Goal: Task Accomplishment & Management: Manage account settings

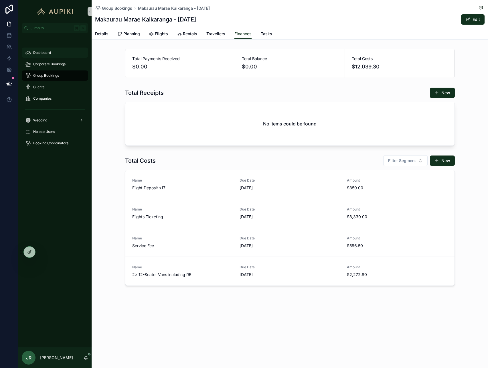
click at [60, 49] on div "Dashboard" at bounding box center [55, 52] width 60 height 9
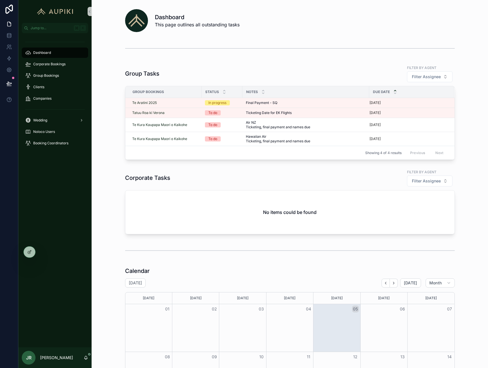
click at [54, 52] on div "Dashboard" at bounding box center [55, 52] width 60 height 9
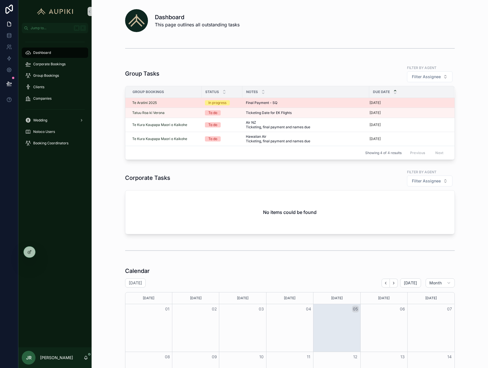
click at [233, 103] on div "In progress" at bounding box center [222, 102] width 34 height 5
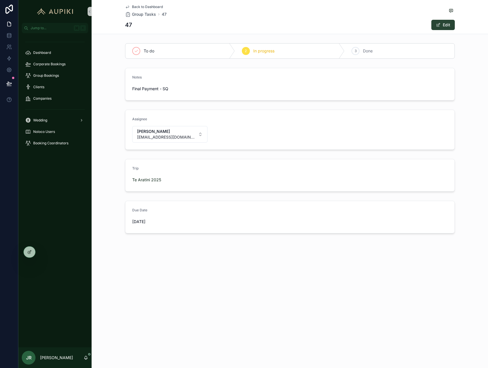
click at [447, 25] on button "Edit" at bounding box center [442, 25] width 23 height 10
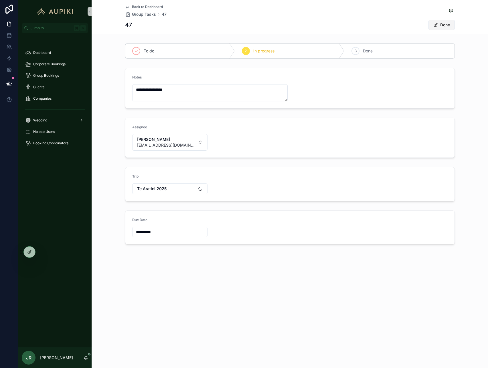
click at [439, 25] on button "Done" at bounding box center [442, 25] width 26 height 10
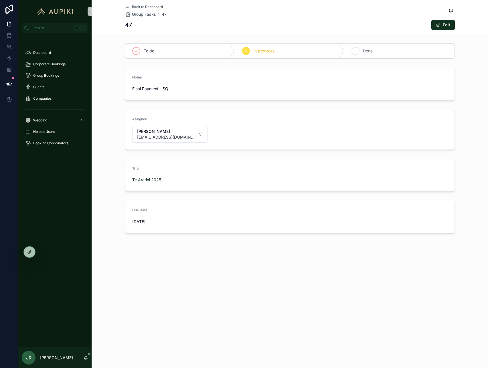
click at [391, 49] on div "3 Done" at bounding box center [400, 51] width 110 height 15
click at [156, 6] on span "Back to Dashboard" at bounding box center [147, 7] width 31 height 5
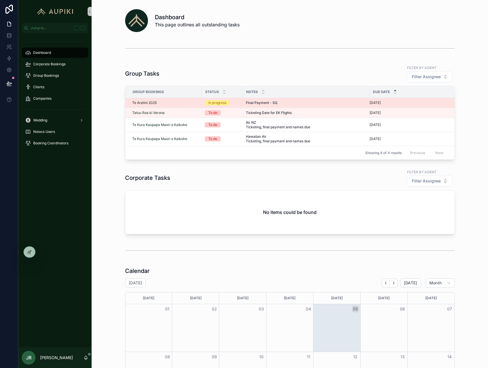
click at [239, 102] on td "In progress" at bounding box center [222, 103] width 41 height 10
click at [235, 105] on div "In progress" at bounding box center [222, 102] width 34 height 5
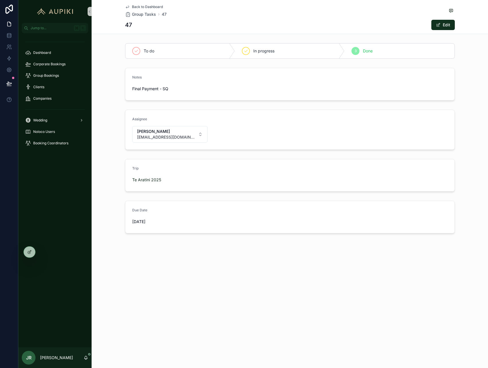
click at [153, 6] on span "Back to Dashboard" at bounding box center [147, 7] width 31 height 5
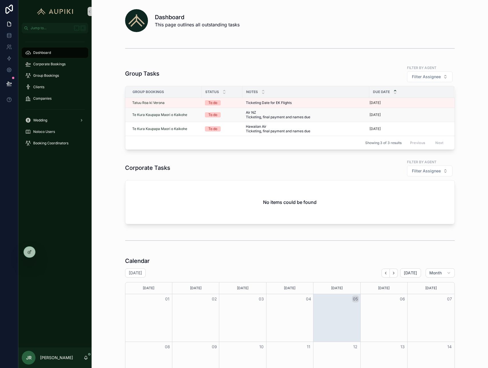
click at [244, 116] on td "Air NZ Ticketing, final payment and names due Air NZ Ticketing, final payment a…" at bounding box center [306, 115] width 127 height 14
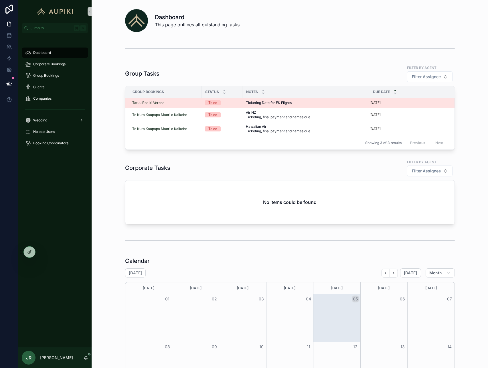
click at [222, 102] on div "To do" at bounding box center [222, 102] width 34 height 5
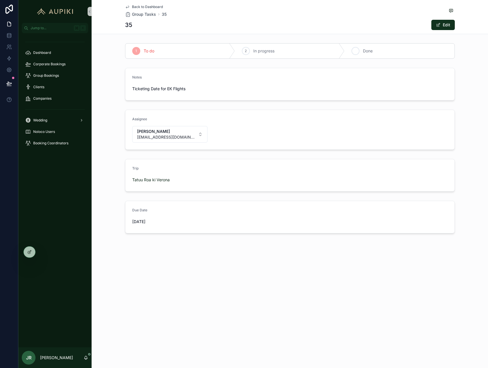
click at [360, 51] on div "3 Done" at bounding box center [400, 51] width 110 height 15
click at [155, 7] on span "Back to Dashboard" at bounding box center [147, 7] width 31 height 5
